Goal: Task Accomplishment & Management: Manage account settings

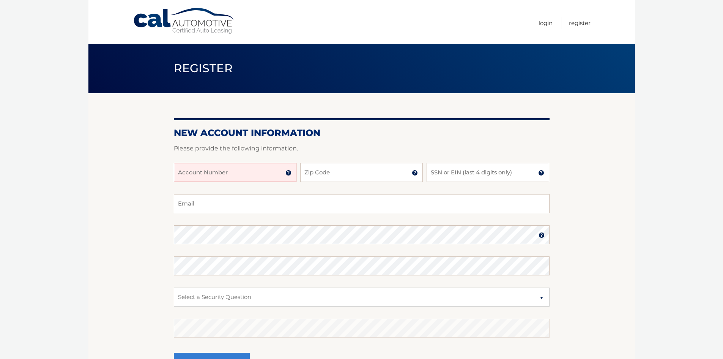
click at [236, 170] on input "Account Number" at bounding box center [235, 172] width 123 height 19
type input "44456023291"
click at [317, 174] on input "Zip Code" at bounding box center [361, 172] width 123 height 19
type input "33144"
click at [497, 172] on input "SSN or EIN (last 4 digits only)" at bounding box center [488, 172] width 123 height 19
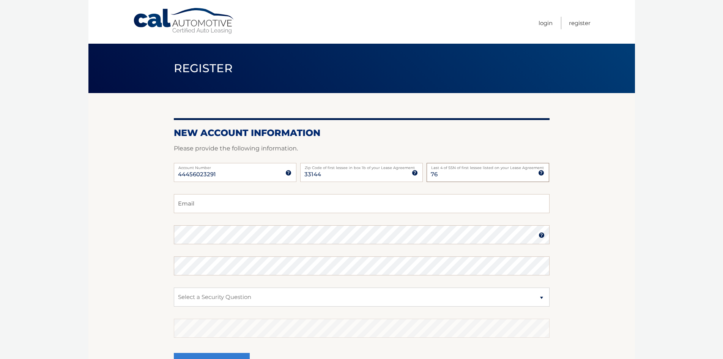
type input "7"
type input "8240"
click at [202, 207] on input "Email" at bounding box center [362, 203] width 376 height 19
type input "dayo1708@yahoo.es"
click at [542, 234] on img at bounding box center [542, 235] width 6 height 6
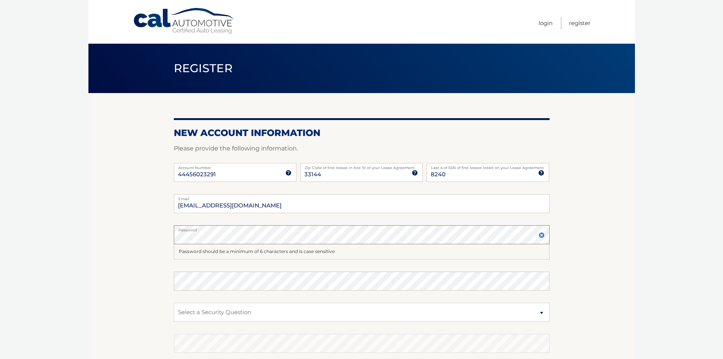
click at [117, 224] on section "New Account Information Please provide the following information. 44456023291 A…" at bounding box center [361, 249] width 547 height 312
click at [191, 309] on select "Select a Security Question What was the name of your elementary school? What is…" at bounding box center [362, 312] width 376 height 19
select select "3"
click at [174, 303] on select "Select a Security Question What was the name of your elementary school? What is…" at bounding box center [362, 312] width 376 height 19
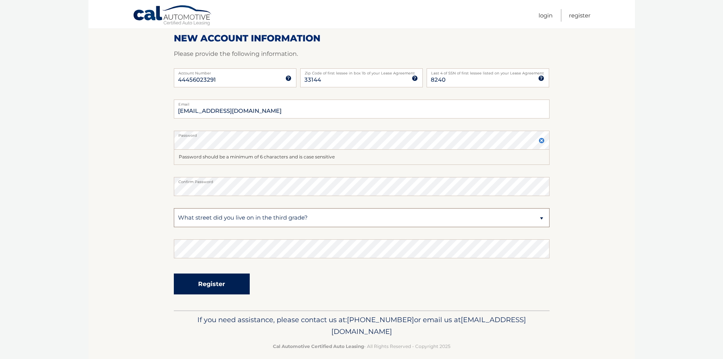
scroll to position [104, 0]
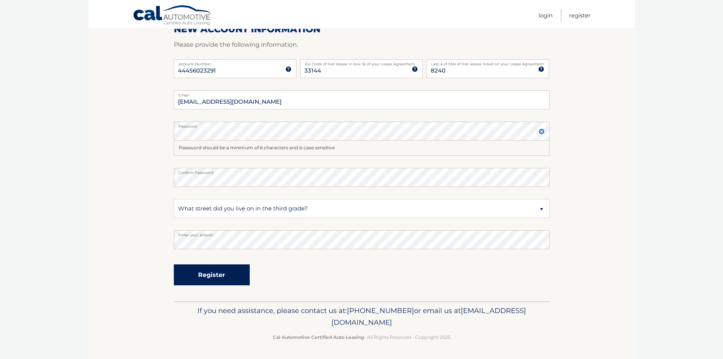
click at [227, 271] on button "Register" at bounding box center [212, 274] width 76 height 21
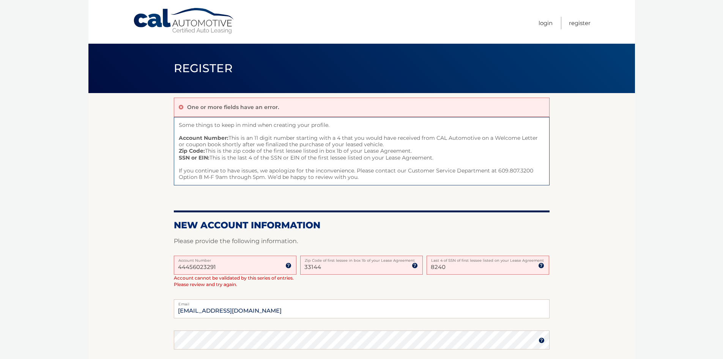
drag, startPoint x: 340, startPoint y: 270, endPoint x: 296, endPoint y: 270, distance: 43.7
click at [296, 270] on div "44456023291 Account Number 11 digit account number provided on your coupon book…" at bounding box center [362, 278] width 376 height 44
type input "33015"
click at [77, 231] on body "Cal Automotive Menu Login Register Register" at bounding box center [361, 179] width 723 height 359
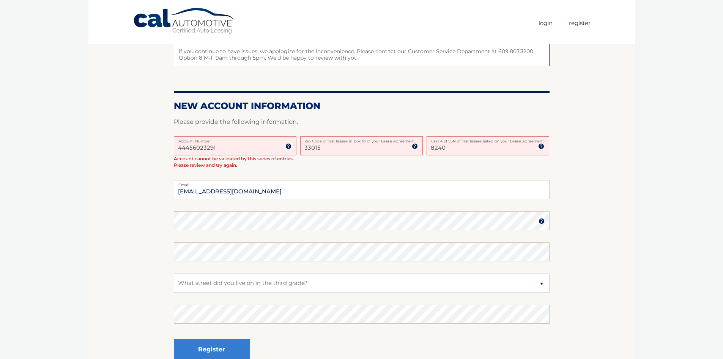
scroll to position [152, 0]
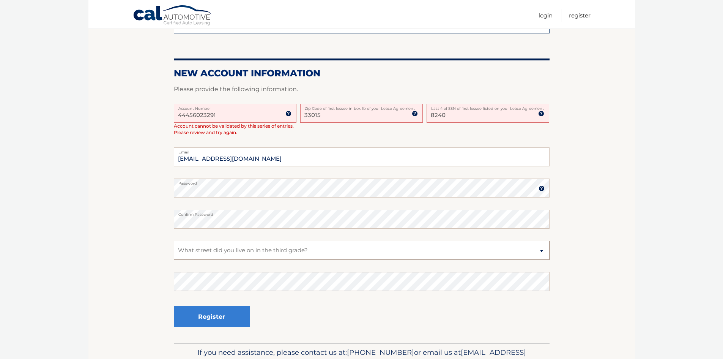
click at [242, 248] on select "Select a Security Question What was the name of your elementary school? What is…" at bounding box center [362, 250] width 376 height 19
drag, startPoint x: 148, startPoint y: 238, endPoint x: 152, endPoint y: 240, distance: 4.2
click at [148, 238] on section "One or more fields have an error. Some things to keep in mind when creating you…" at bounding box center [361, 142] width 547 height 402
click at [210, 316] on button "Register" at bounding box center [212, 316] width 76 height 21
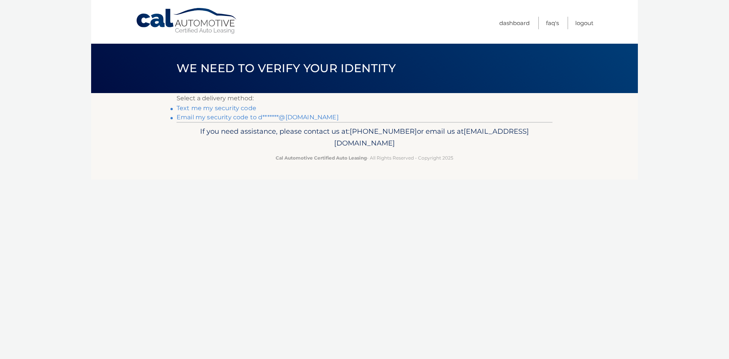
click at [227, 117] on link "Email my security code to d*******@yahoo.es" at bounding box center [258, 117] width 162 height 7
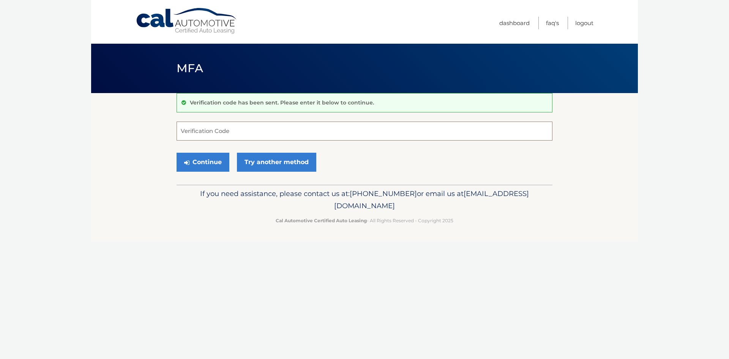
click at [214, 136] on input "Verification Code" at bounding box center [365, 131] width 376 height 19
type input "785538"
click at [219, 168] on button "Continue" at bounding box center [203, 162] width 53 height 19
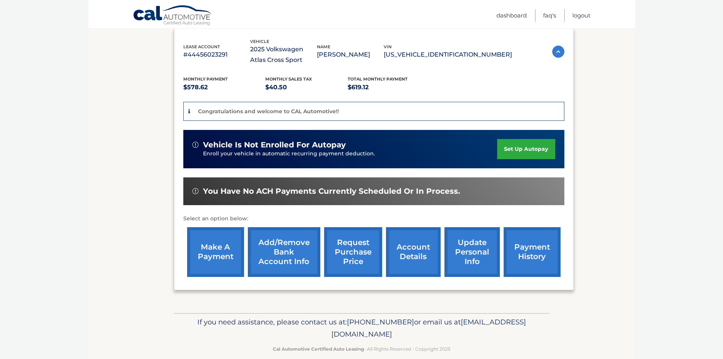
scroll to position [141, 0]
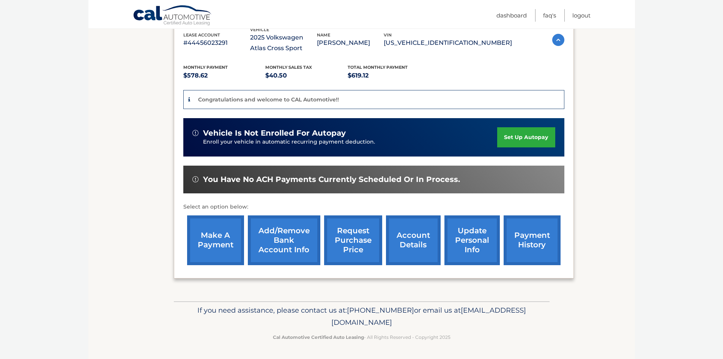
click at [412, 238] on link "account details" at bounding box center [413, 240] width 55 height 50
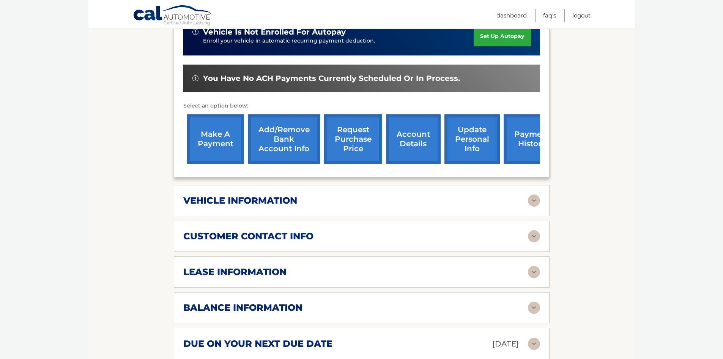
scroll to position [228, 0]
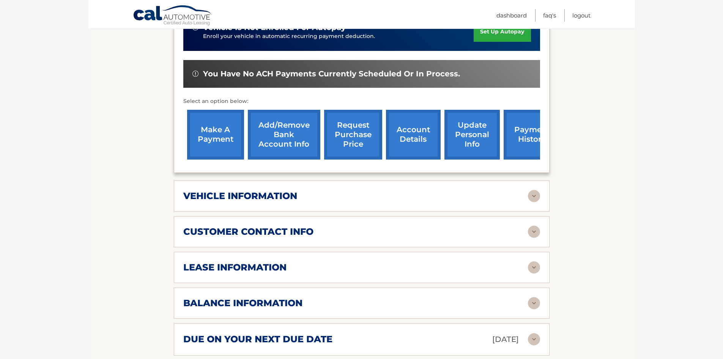
click at [238, 197] on h2 "vehicle information" at bounding box center [240, 195] width 114 height 11
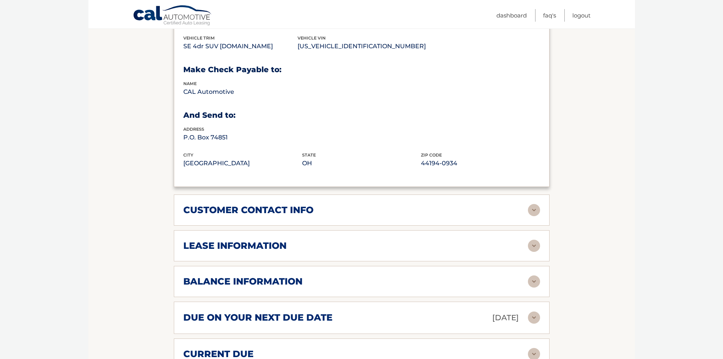
scroll to position [456, 0]
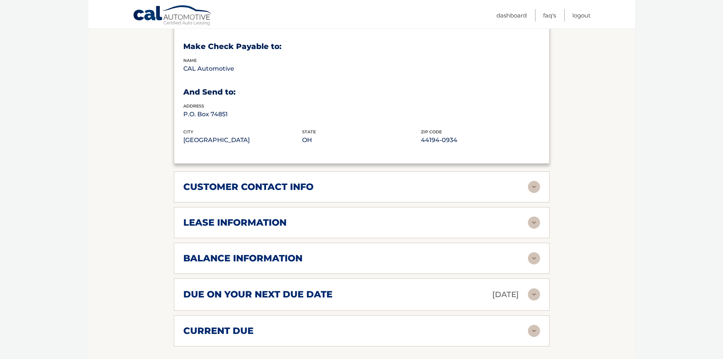
click at [193, 186] on h2 "customer contact info" at bounding box center [248, 186] width 130 height 11
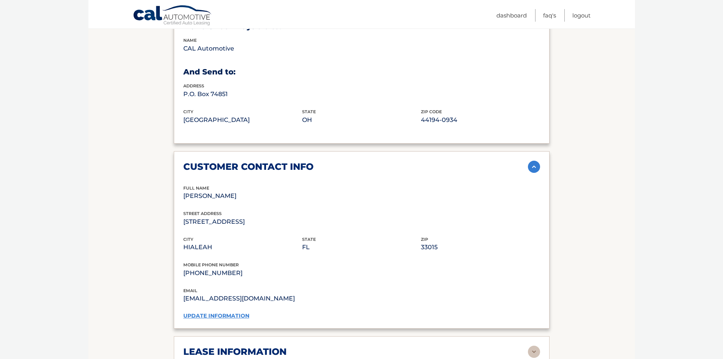
scroll to position [494, 0]
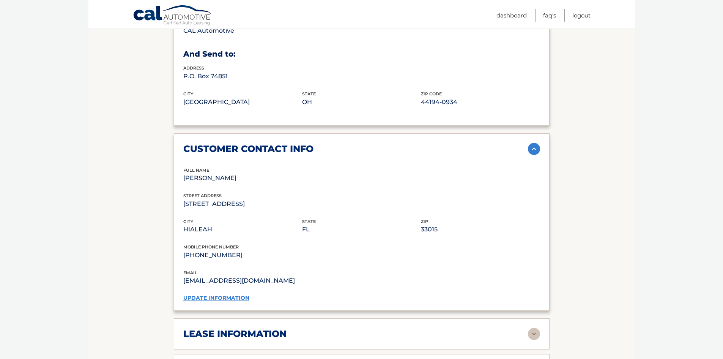
click at [210, 295] on link "update information" at bounding box center [216, 297] width 66 height 7
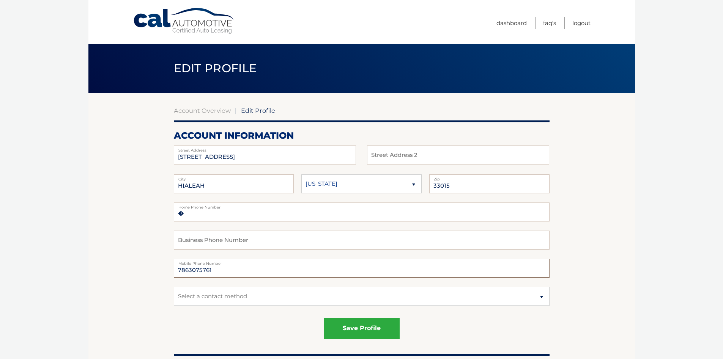
click at [232, 268] on input "7863075761" at bounding box center [362, 268] width 376 height 19
type input "7863075758"
click at [355, 325] on button "save profile" at bounding box center [362, 328] width 76 height 21
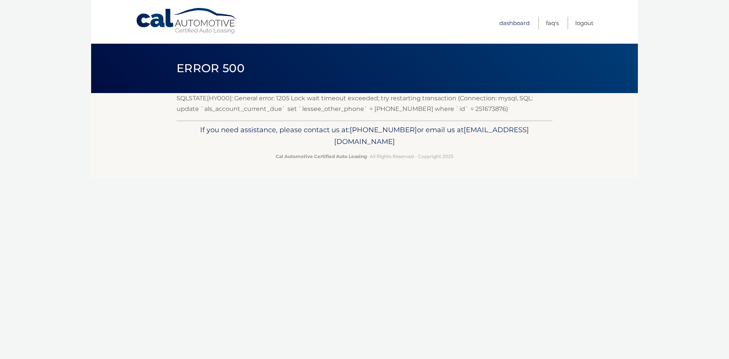
click at [528, 21] on link "Dashboard" at bounding box center [514, 23] width 30 height 13
